Goal: Information Seeking & Learning: Learn about a topic

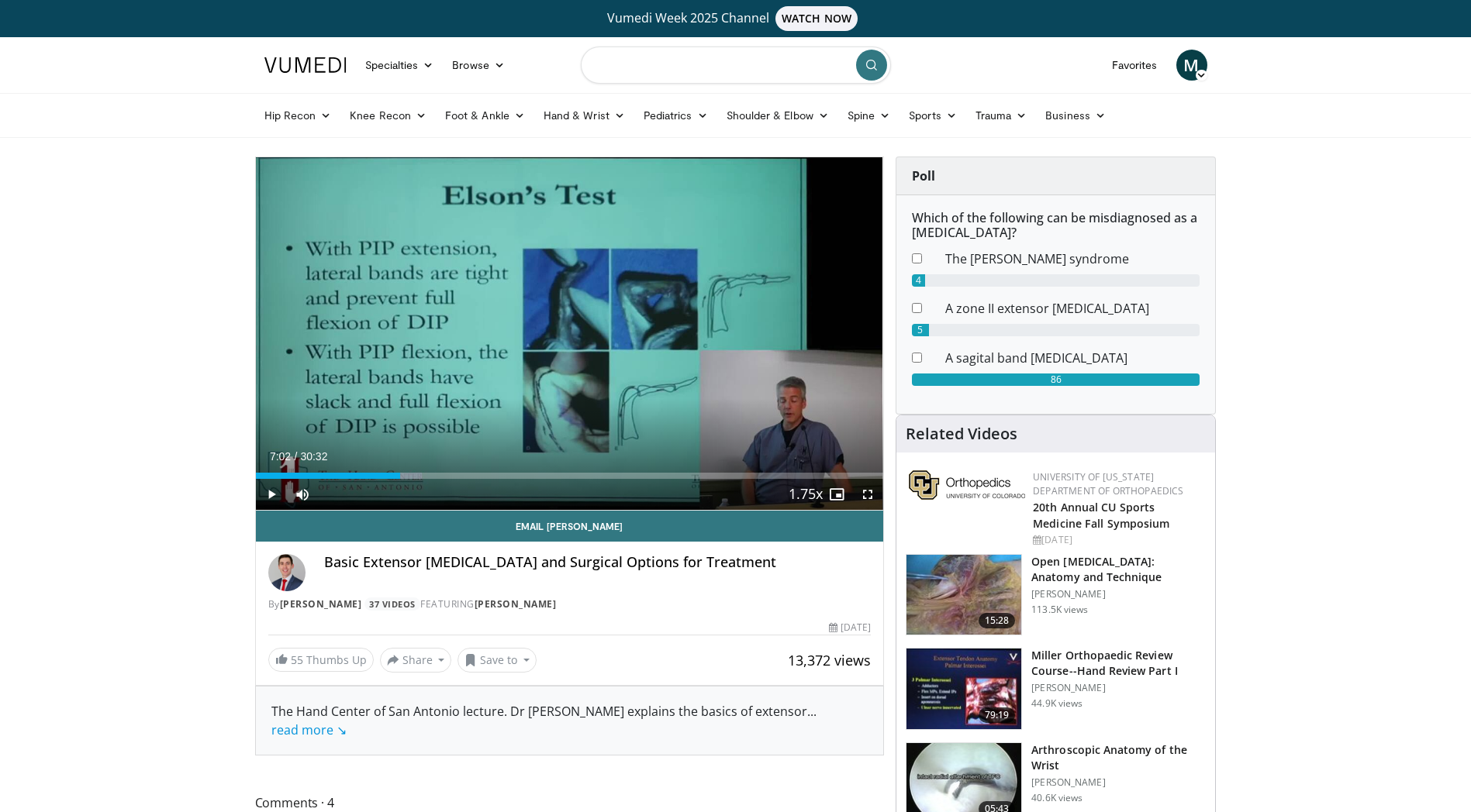
click at [662, 70] on input "Search topics, interventions" at bounding box center [736, 65] width 310 height 37
type input "**********"
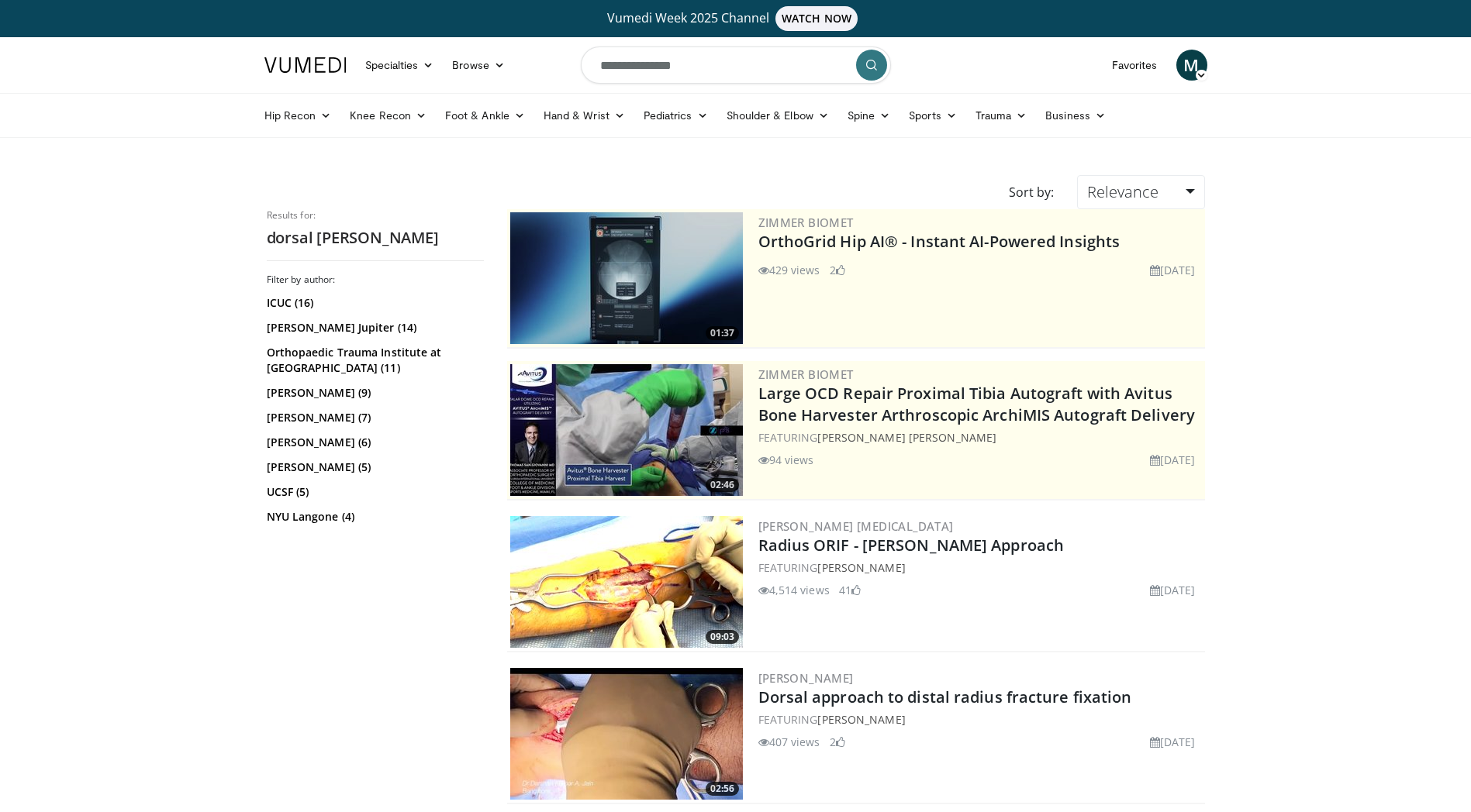
scroll to position [155, 0]
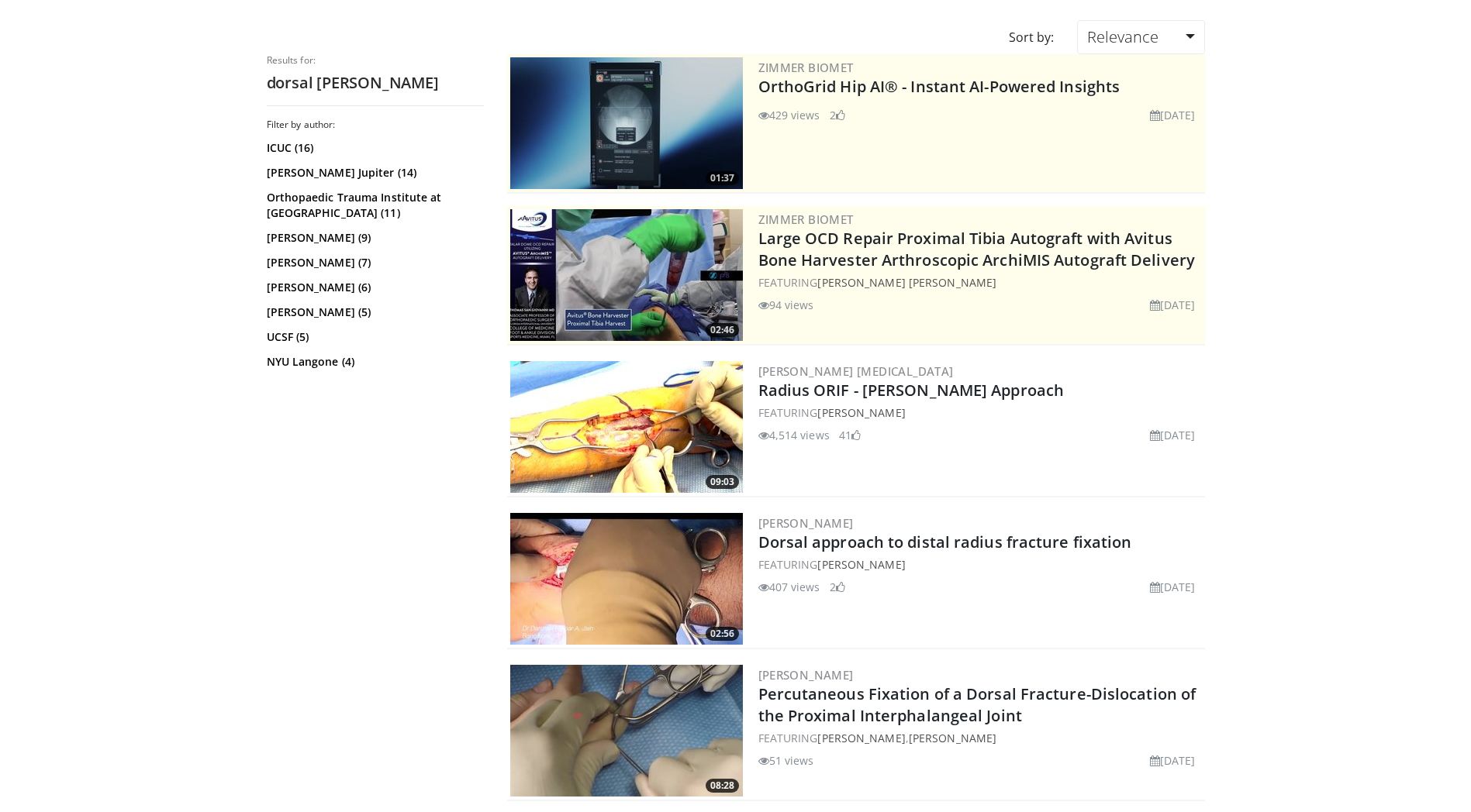
click at [646, 449] on img at bounding box center [626, 427] width 232 height 132
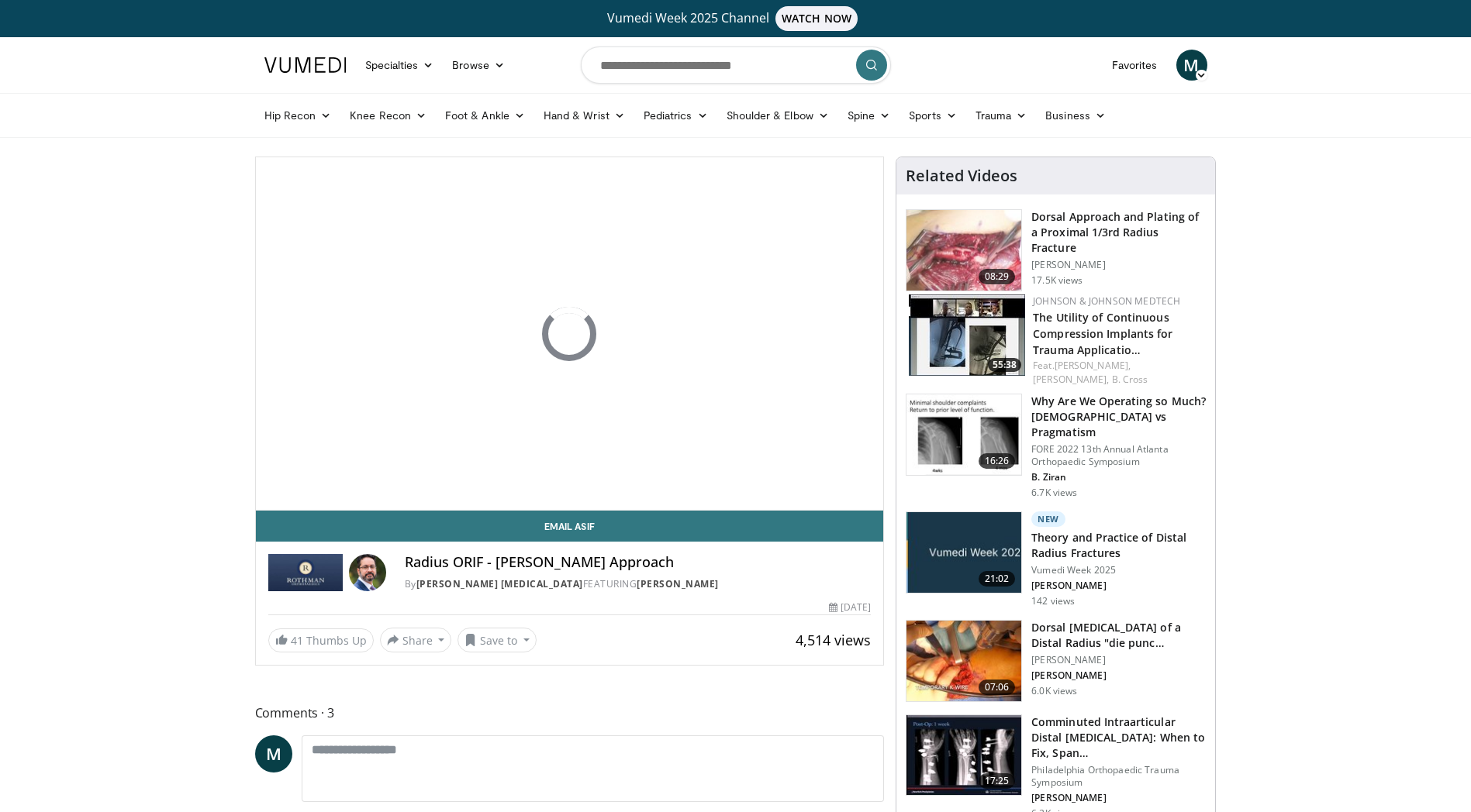
scroll to position [77, 0]
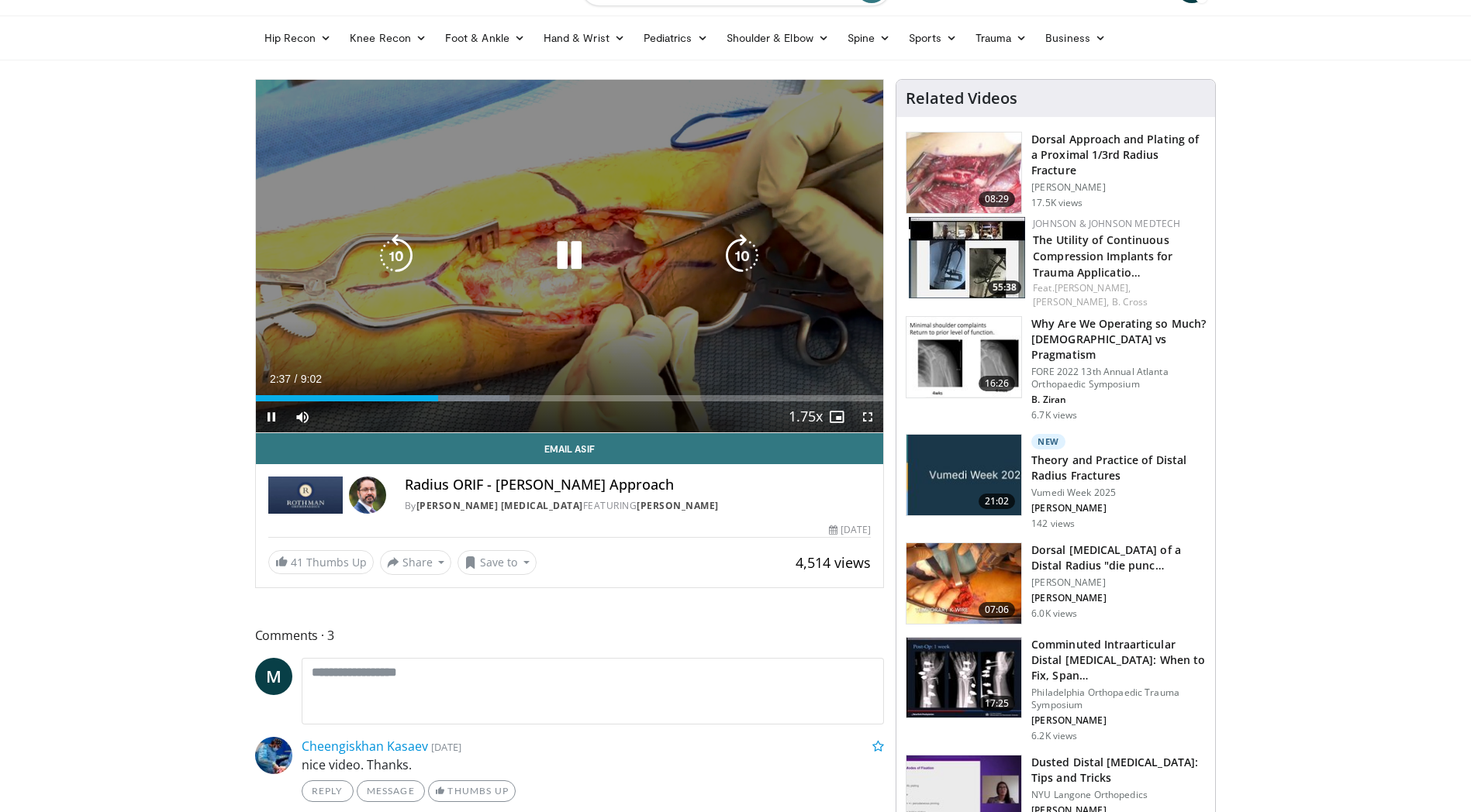
click at [560, 262] on icon "Video Player" at bounding box center [569, 256] width 44 height 44
click at [589, 238] on icon "Video Player" at bounding box center [569, 256] width 44 height 44
click at [567, 246] on icon "Video Player" at bounding box center [569, 256] width 44 height 44
